Goal: Task Accomplishment & Management: Manage account settings

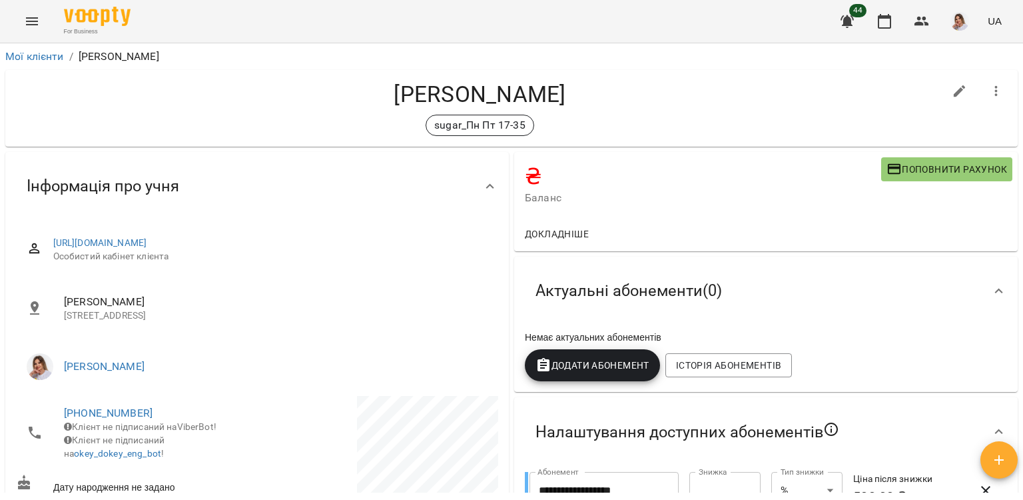
click at [35, 24] on icon "Menu" at bounding box center [32, 21] width 12 height 8
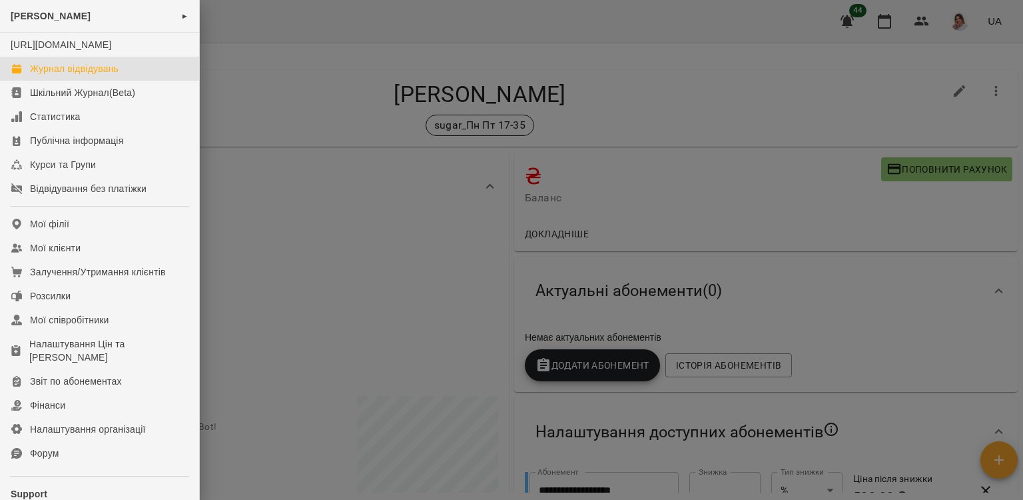
click at [72, 75] on div "Журнал відвідувань" at bounding box center [74, 68] width 89 height 13
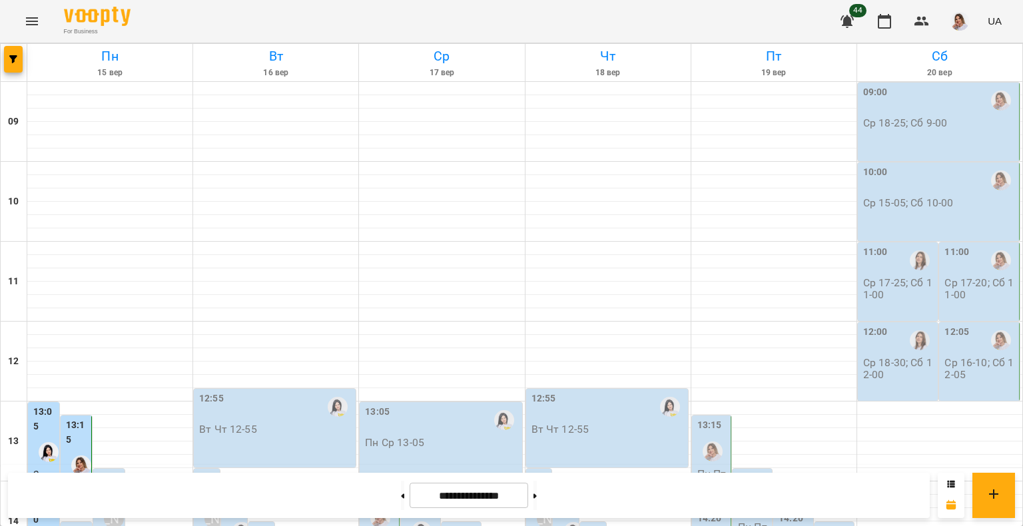
scroll to position [400, 0]
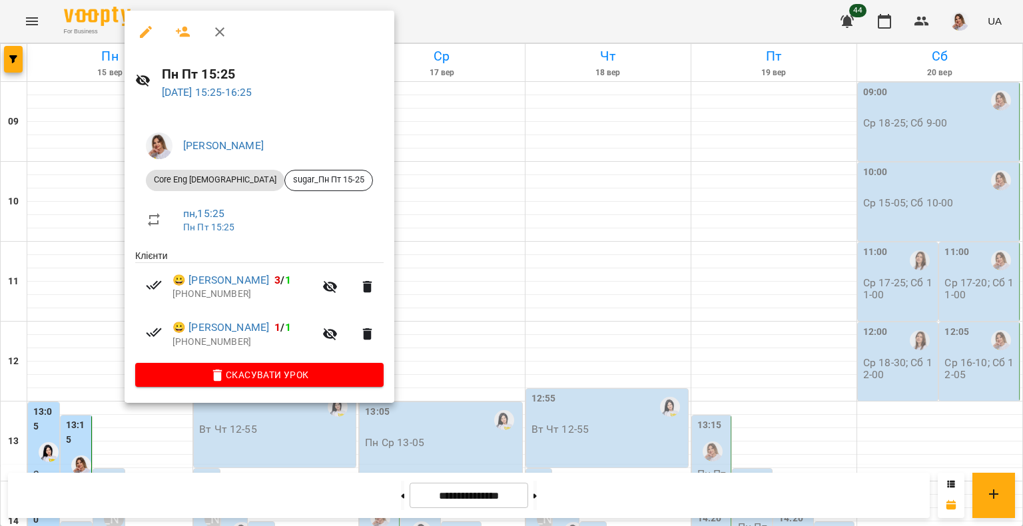
click at [234, 102] on div "Пн Пт 15:25 15 вер 2025 15:25 - 16:25" at bounding box center [260, 82] width 270 height 58
click at [235, 99] on p "15 вер 2025 15:25 - 16:25" at bounding box center [273, 93] width 222 height 16
click at [235, 92] on link "15 вер 2025 15:25 - 16:25" at bounding box center [207, 92] width 91 height 13
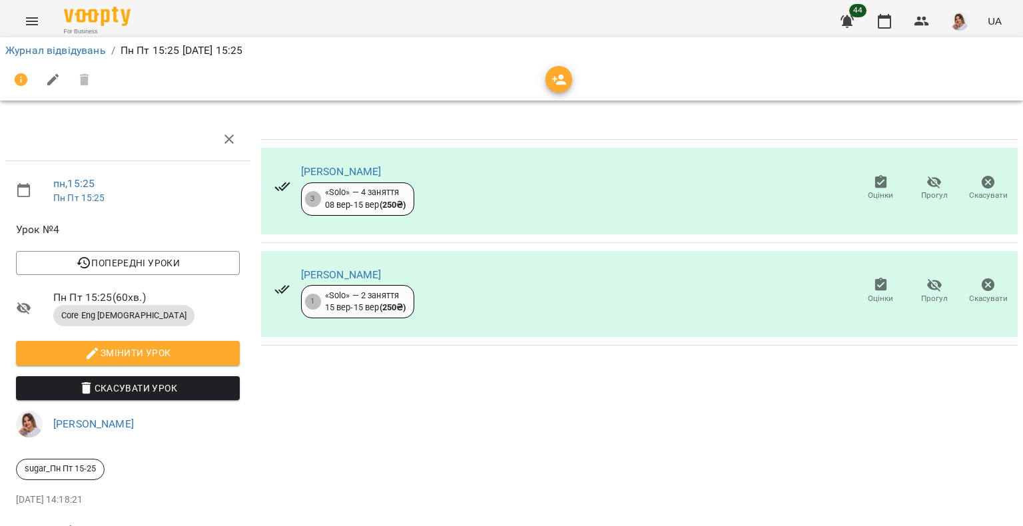
click at [868, 295] on span "Оцінки" at bounding box center [880, 298] width 25 height 11
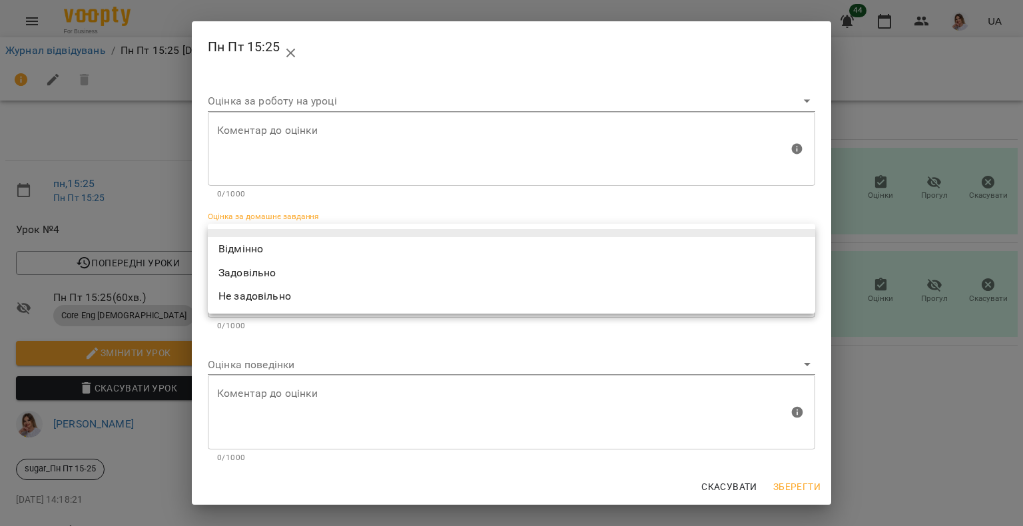
click at [269, 231] on body "For Business 44 UA Журнал відвідувань / Пн Пт 15:25 пн, 15 вер 2025 15:25 пн , …" at bounding box center [511, 279] width 1023 height 559
click at [266, 249] on li "Відмінно" at bounding box center [511, 249] width 607 height 24
type input "*********"
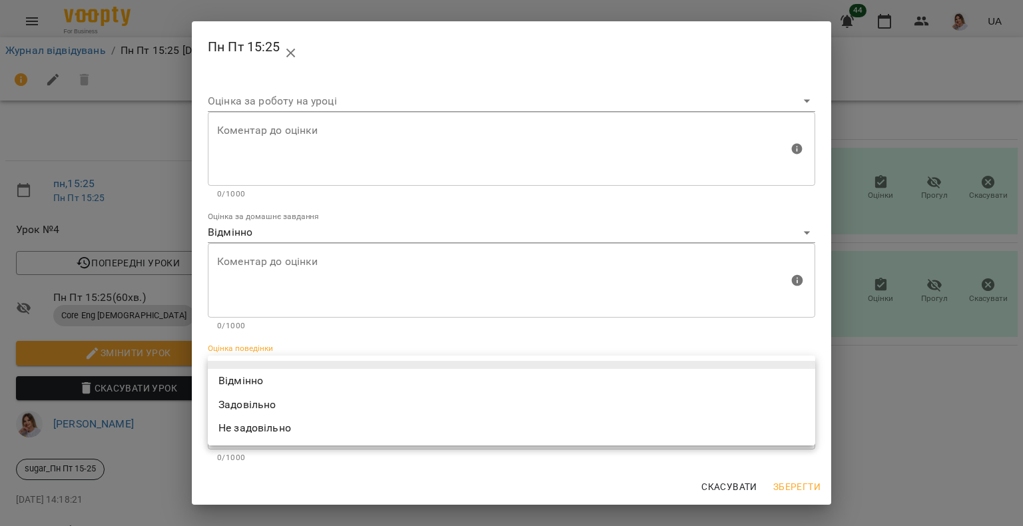
click at [265, 359] on body "For Business 44 UA Журнал відвідувань / Пн Пт 15:25 пн, 15 вер 2025 15:25 пн , …" at bounding box center [511, 279] width 1023 height 559
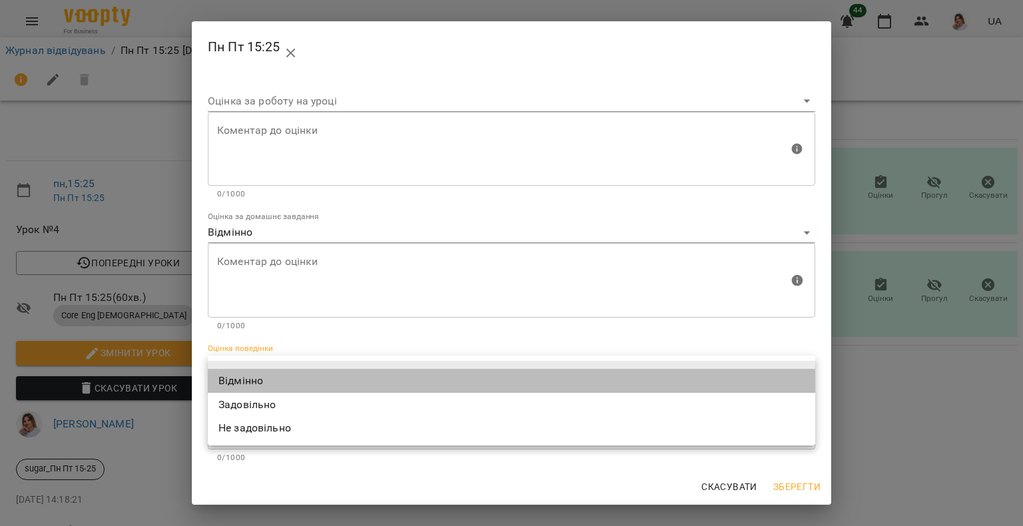
click at [252, 386] on li "Відмінно" at bounding box center [511, 381] width 607 height 24
type input "*********"
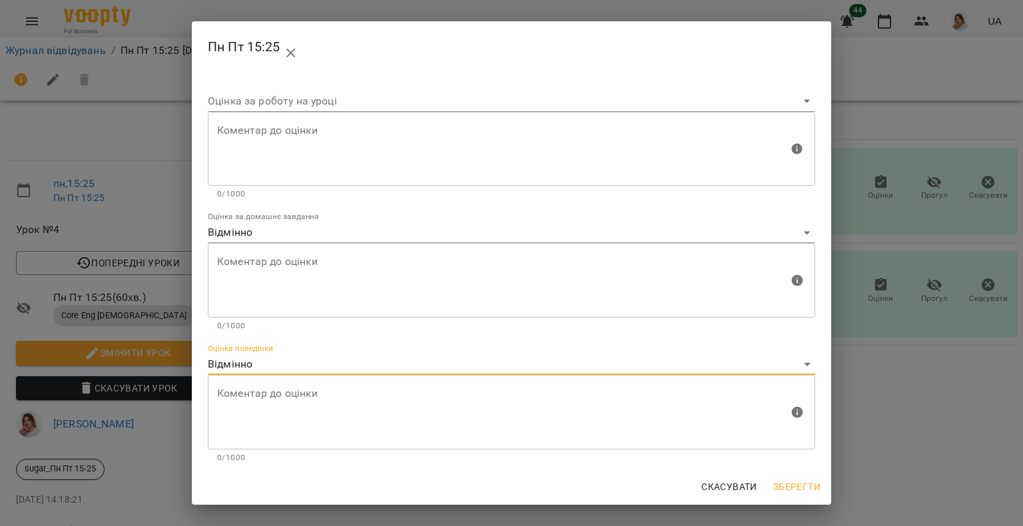
click at [794, 495] on button "Зберегти" at bounding box center [797, 487] width 58 height 24
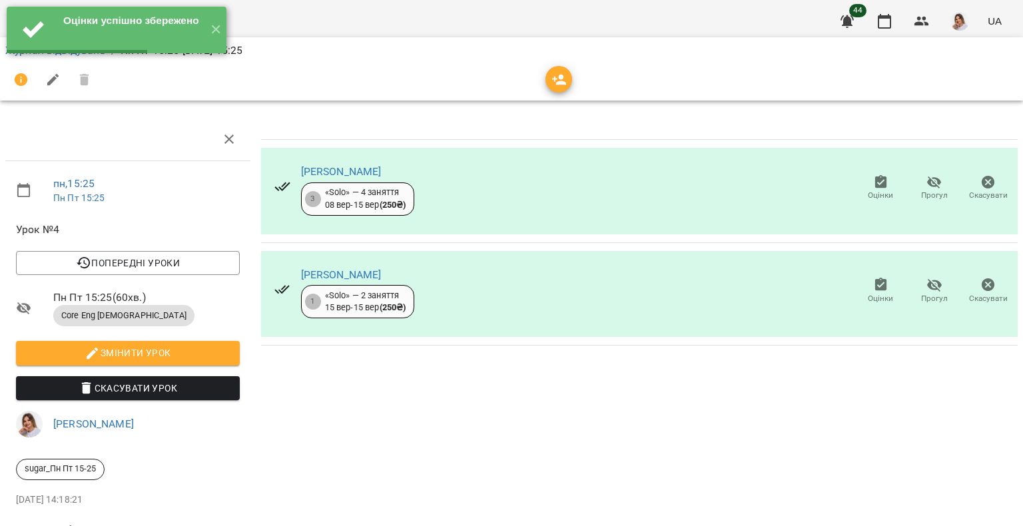
click at [875, 187] on icon "button" at bounding box center [881, 181] width 12 height 13
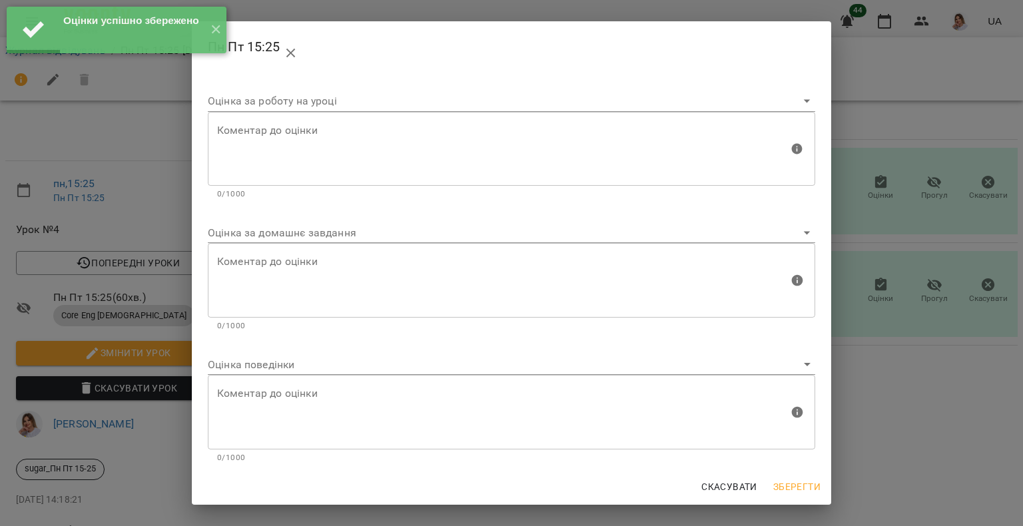
click at [272, 220] on div "Оцінка за домашнє завдання" at bounding box center [511, 228] width 607 height 32
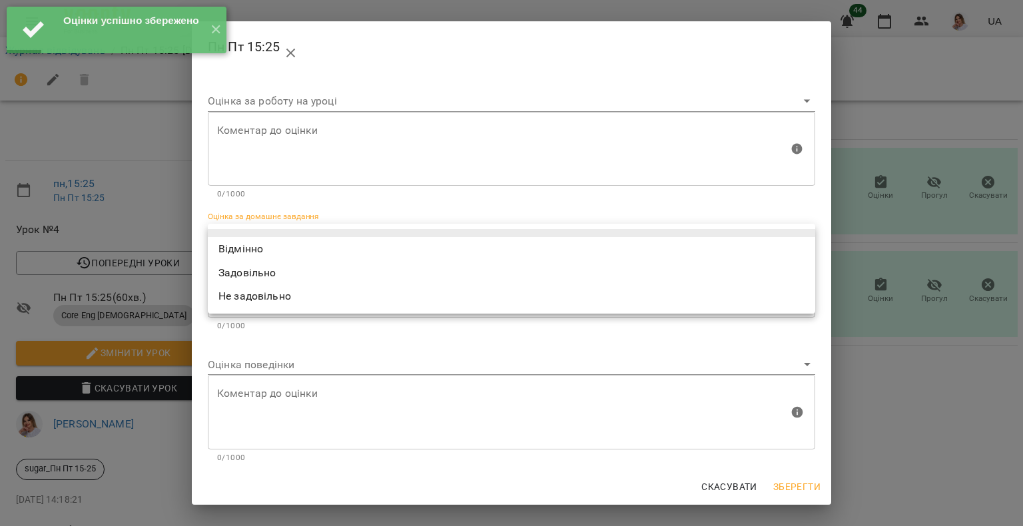
click at [278, 232] on body "Оцінки успішно збережено ✕ For Business 44 UA Журнал відвідувань / Пн Пт 15:25 …" at bounding box center [511, 279] width 1023 height 559
click at [267, 247] on li "Відмінно" at bounding box center [511, 249] width 607 height 24
type input "*********"
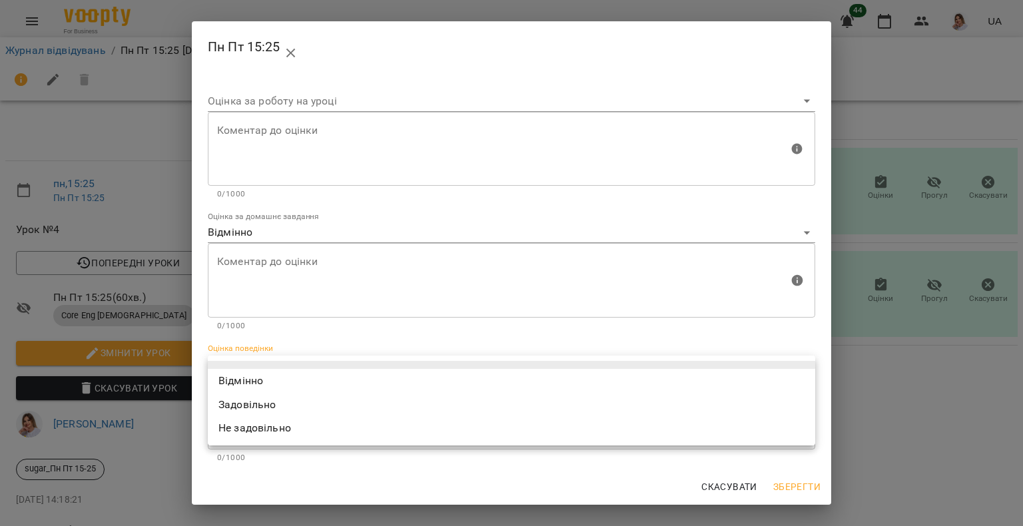
click at [263, 365] on body "Оцінки успішно збережено ✕ For Business 44 UA Журнал відвідувань / Пн Пт 15:25 …" at bounding box center [511, 279] width 1023 height 559
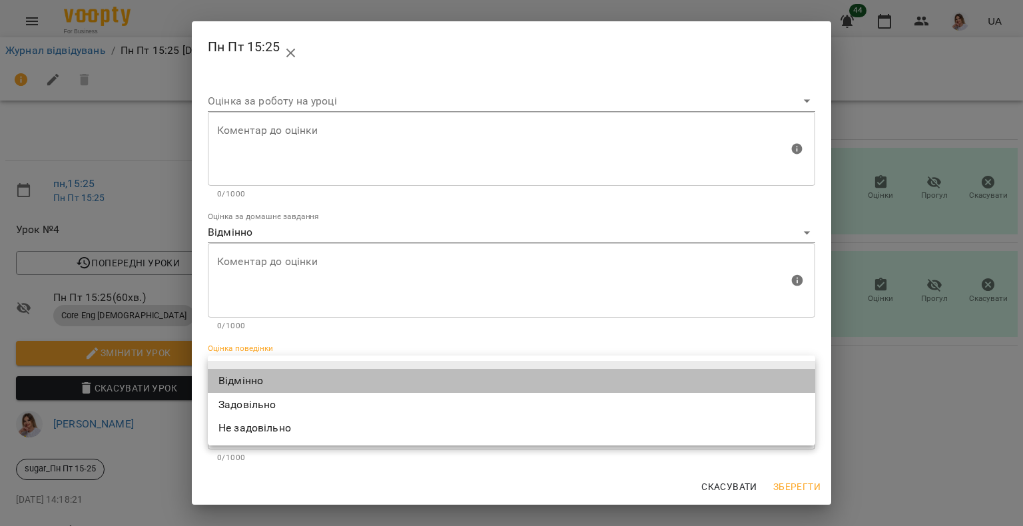
drag, startPoint x: 253, startPoint y: 380, endPoint x: 270, endPoint y: 368, distance: 20.5
click at [253, 380] on li "Відмінно" at bounding box center [511, 381] width 607 height 24
type input "*********"
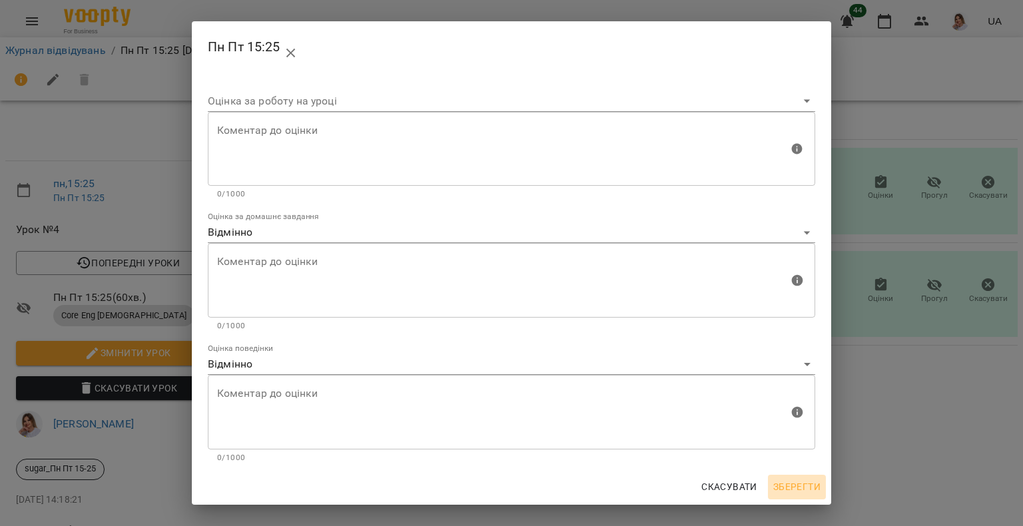
click at [805, 476] on button "Зберегти" at bounding box center [797, 487] width 58 height 24
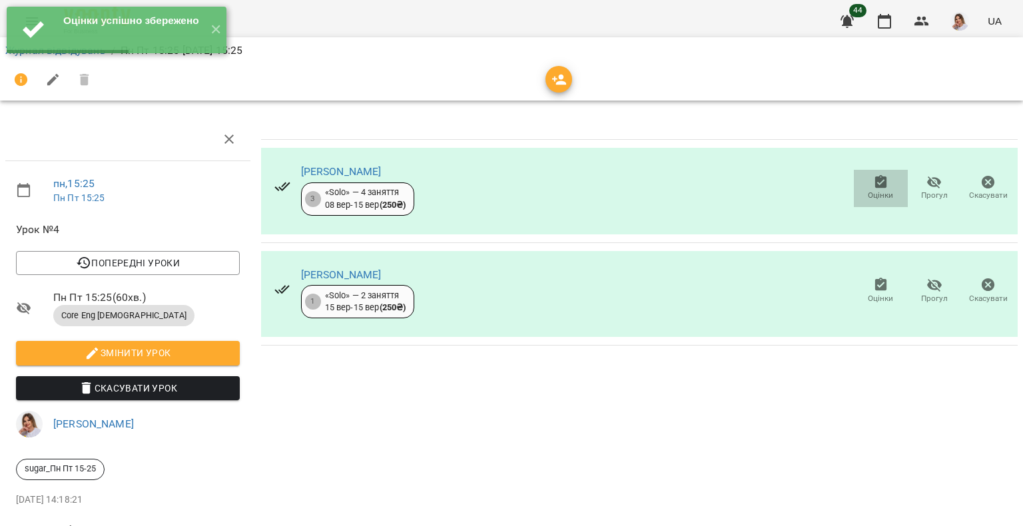
click at [875, 183] on icon "button" at bounding box center [881, 181] width 12 height 13
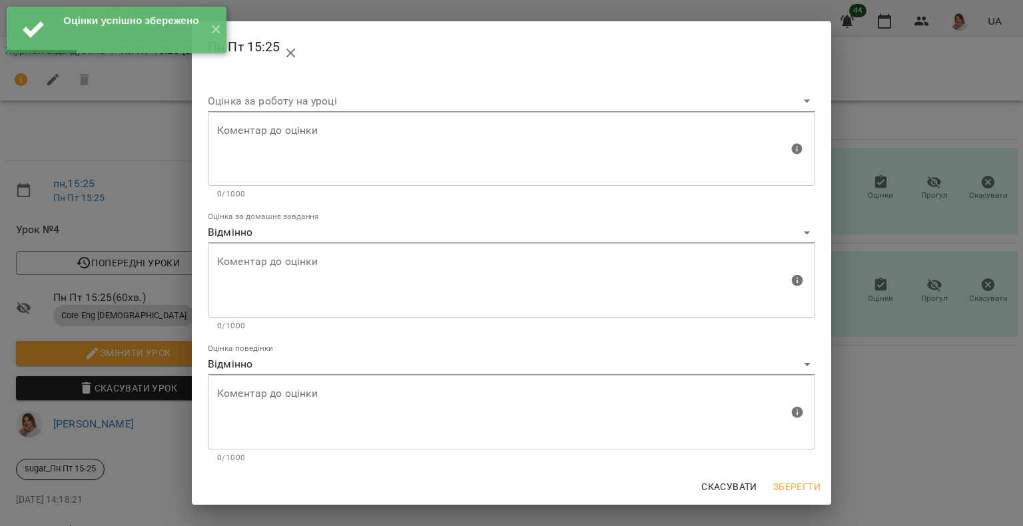
click at [905, 340] on div "Пн Пт 15:25 Оцінка за роботу на уроці Коментар до оцінки Коментар до оцінки 0/1…" at bounding box center [511, 263] width 1023 height 526
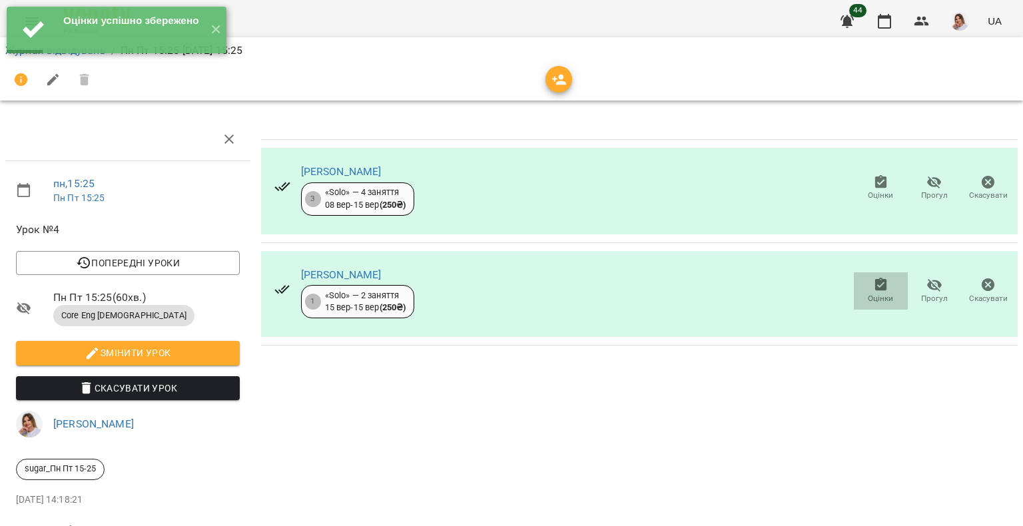
click at [882, 286] on span "Оцінки" at bounding box center [881, 290] width 38 height 27
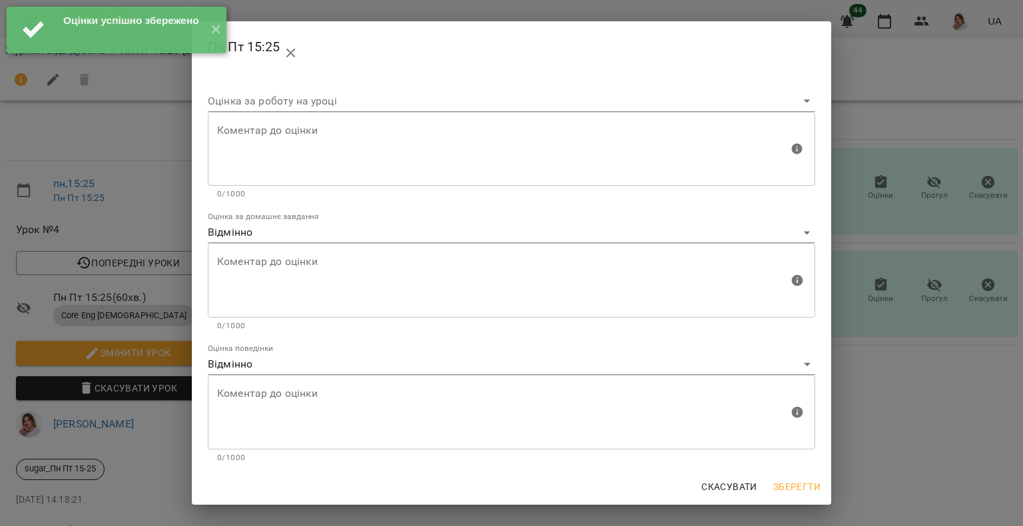
click at [907, 350] on div "Пн Пт 15:25 Оцінка за роботу на уроці Коментар до оцінки Коментар до оцінки 0/1…" at bounding box center [511, 263] width 1023 height 526
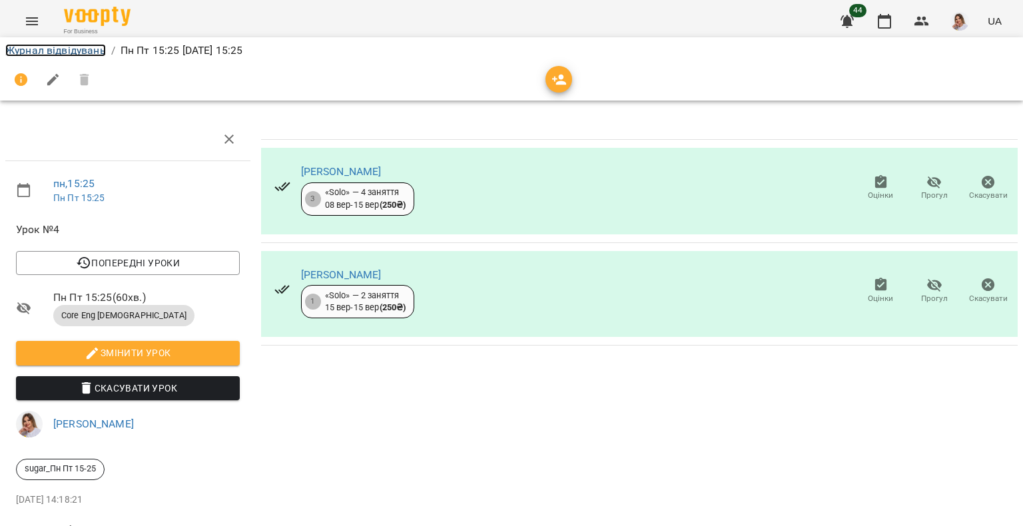
click at [91, 51] on link "Журнал відвідувань" at bounding box center [55, 50] width 101 height 13
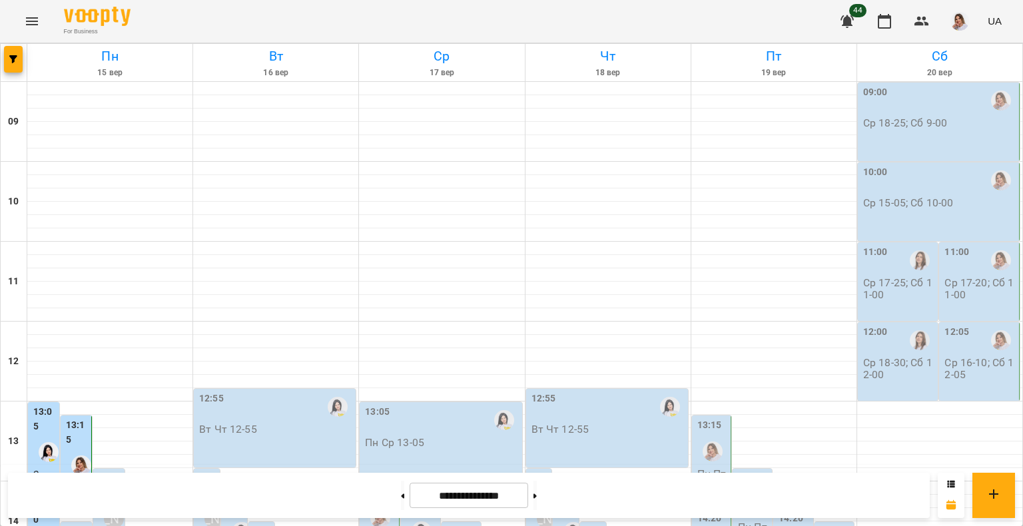
scroll to position [333, 0]
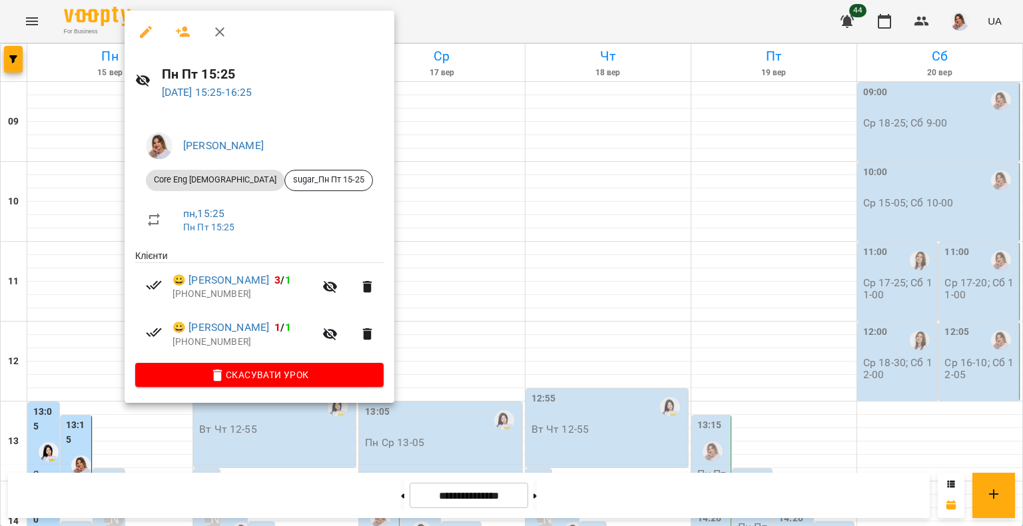
click at [629, 174] on div at bounding box center [511, 263] width 1023 height 526
